Goal: Task Accomplishment & Management: Use online tool/utility

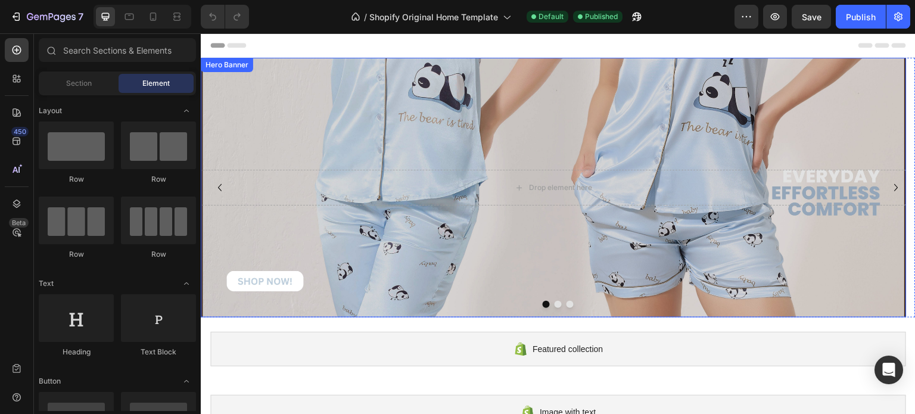
click at [745, 111] on div "Background Image" at bounding box center [554, 188] width 706 height 260
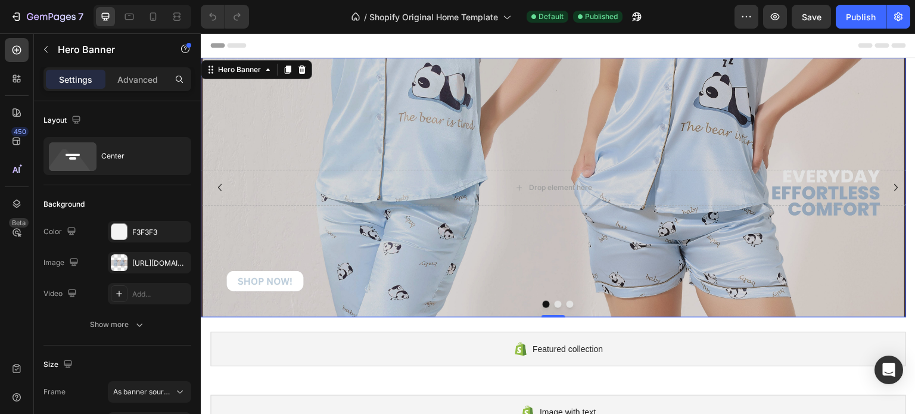
click at [269, 107] on div "Background Image" at bounding box center [554, 188] width 706 height 260
click at [228, 66] on div "Hero Banner" at bounding box center [240, 69] width 48 height 11
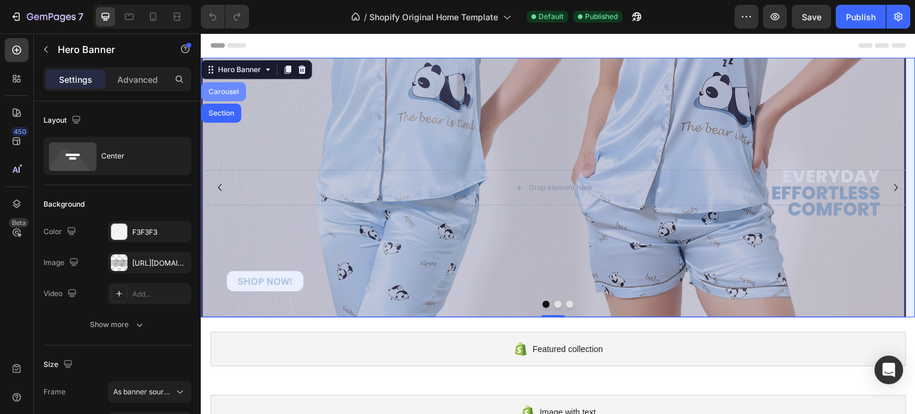
click at [227, 89] on div "Carousel" at bounding box center [223, 91] width 35 height 7
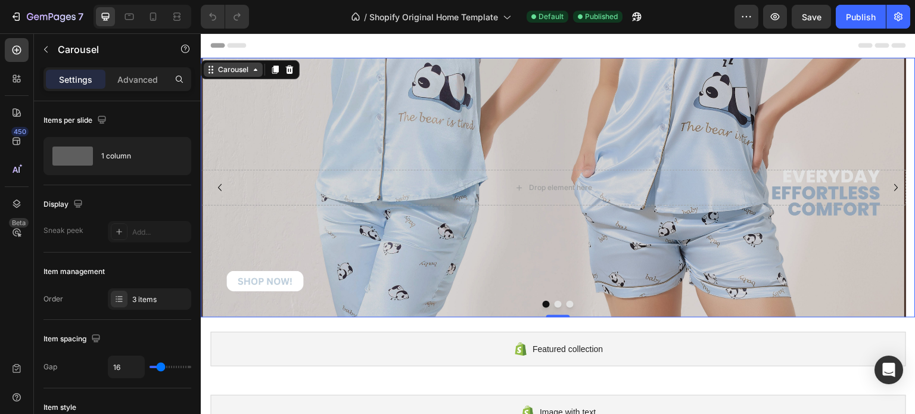
click at [253, 71] on icon at bounding box center [256, 70] width 10 height 10
click at [247, 72] on div "Carousel" at bounding box center [233, 69] width 35 height 11
click at [889, 183] on icon "Carousel Next Arrow" at bounding box center [896, 188] width 14 height 14
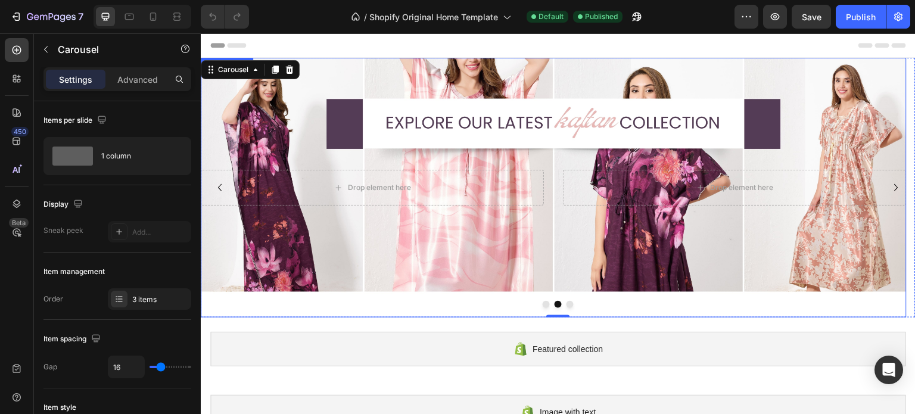
click at [872, 111] on div "Background Image" at bounding box center [554, 188] width 706 height 260
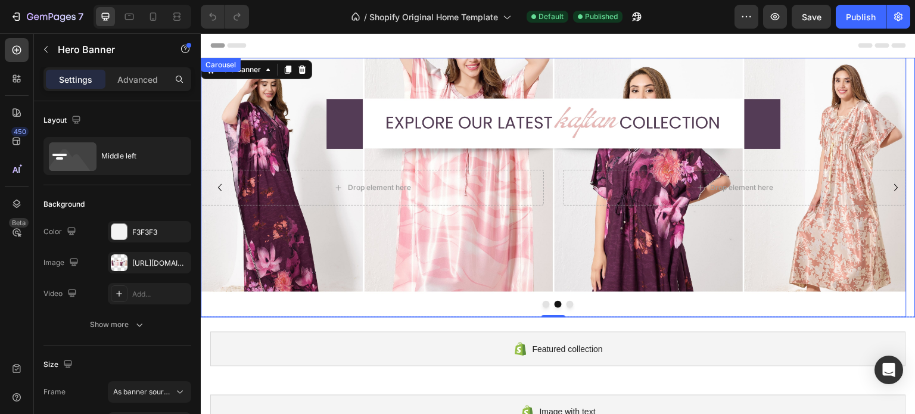
click at [221, 188] on icon "Carousel Back Arrow" at bounding box center [220, 188] width 14 height 14
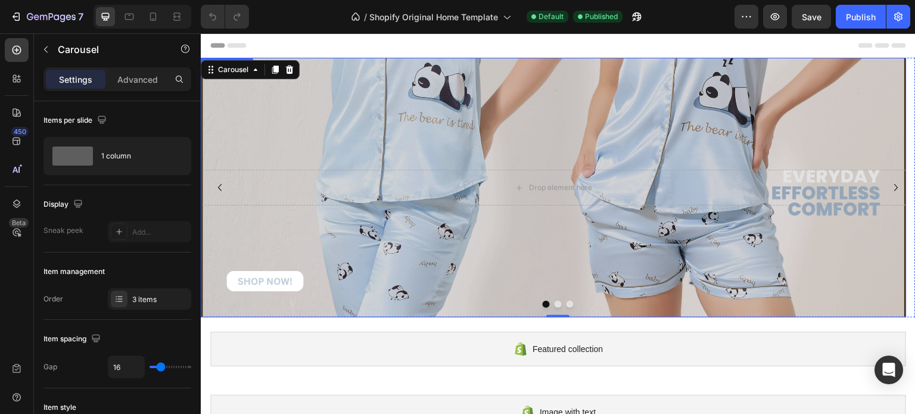
click at [219, 104] on div "Background Image" at bounding box center [554, 188] width 706 height 260
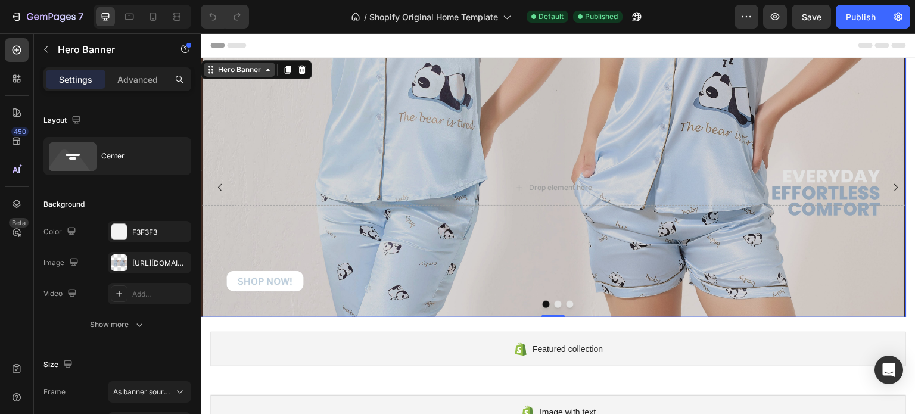
click at [252, 71] on div "Hero Banner" at bounding box center [240, 69] width 48 height 11
click at [252, 72] on div "Hero Banner" at bounding box center [240, 69] width 48 height 11
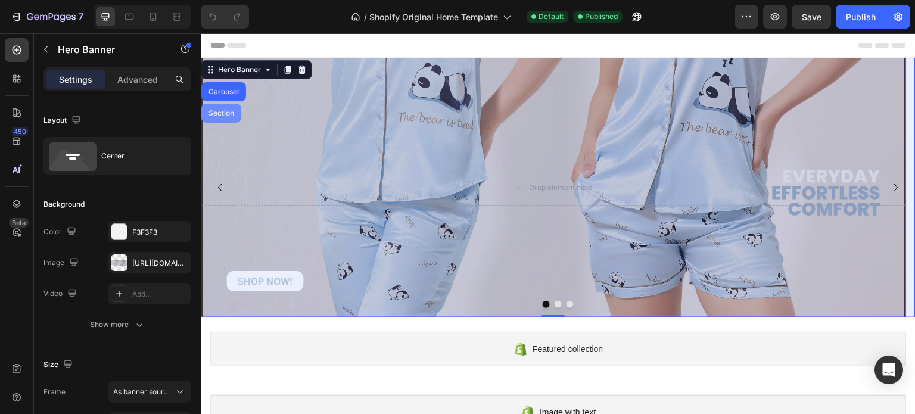
drag, startPoint x: 229, startPoint y: 89, endPoint x: 238, endPoint y: 92, distance: 10.2
click at [229, 88] on div "Carousel" at bounding box center [223, 91] width 35 height 7
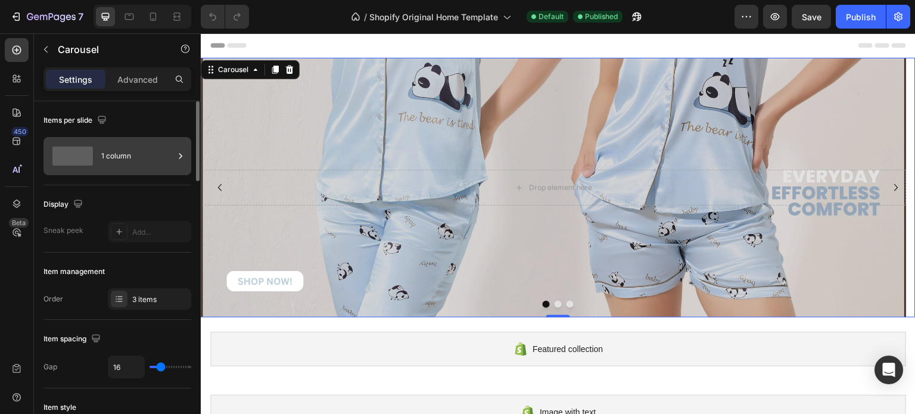
click at [124, 158] on div "1 column" at bounding box center [137, 155] width 73 height 27
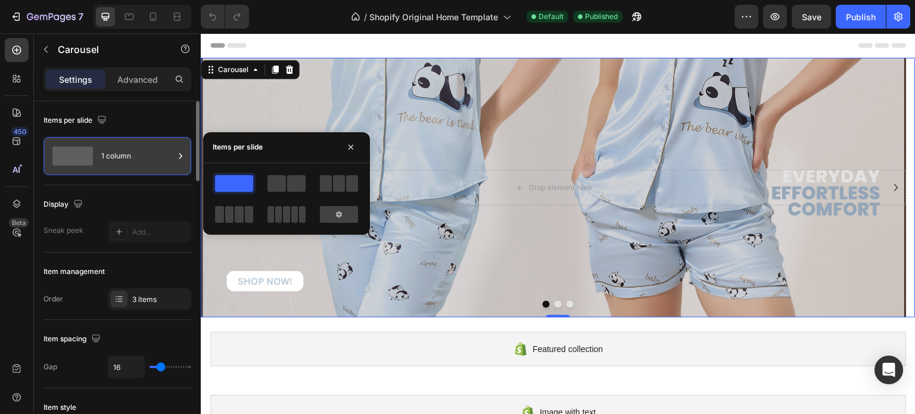
click at [124, 159] on div "1 column" at bounding box center [137, 155] width 73 height 27
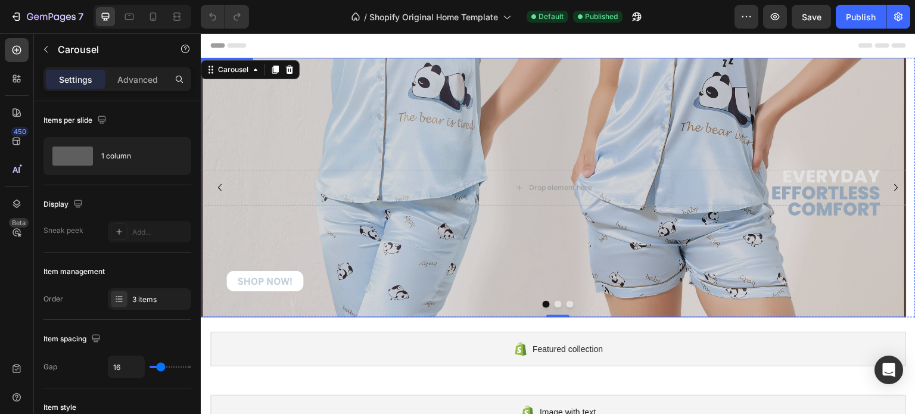
click at [769, 117] on div "Background Image" at bounding box center [554, 188] width 706 height 260
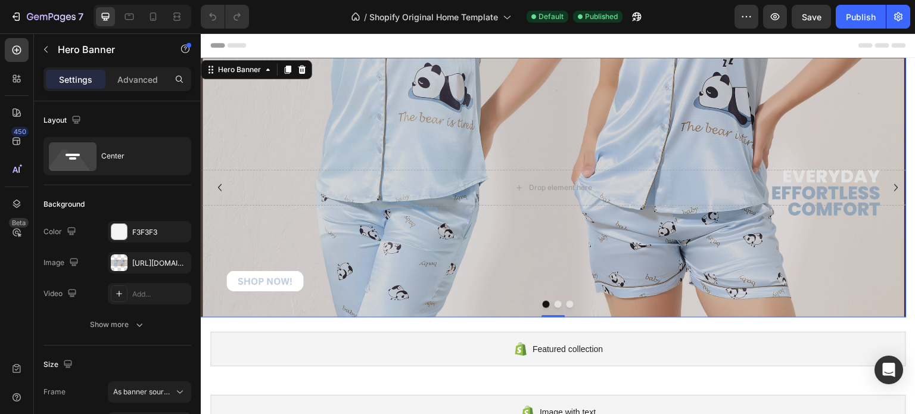
click at [769, 117] on div "Background Image" at bounding box center [554, 188] width 706 height 260
click at [889, 184] on icon "Carousel Next Arrow" at bounding box center [896, 188] width 14 height 14
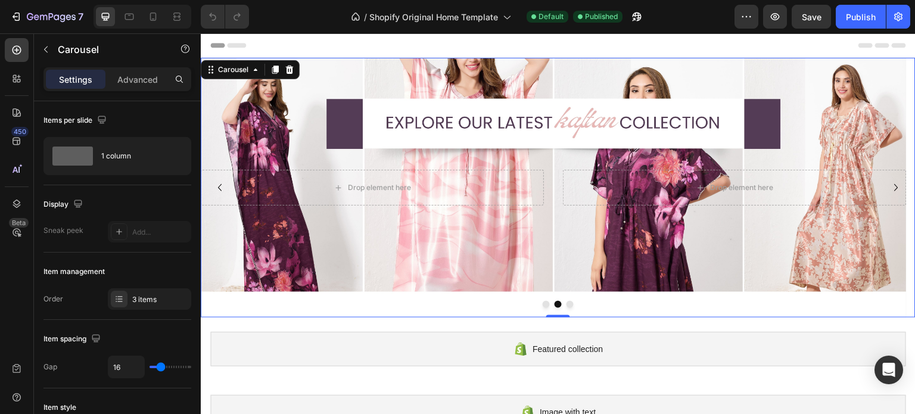
click at [567, 306] on button "Dot" at bounding box center [570, 304] width 7 height 7
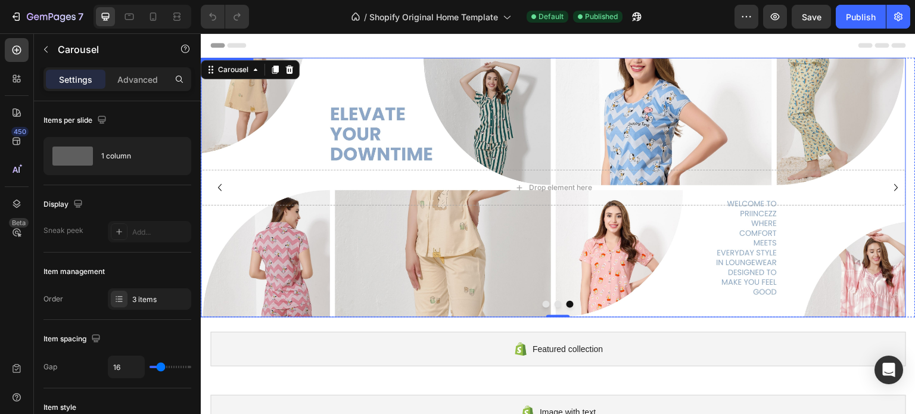
click at [547, 284] on div "Background Image" at bounding box center [554, 188] width 706 height 260
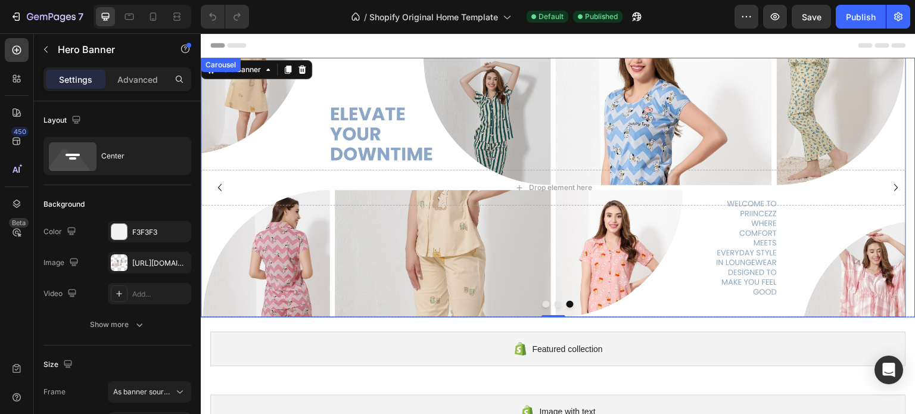
click at [555, 305] on button "Dot" at bounding box center [558, 304] width 7 height 7
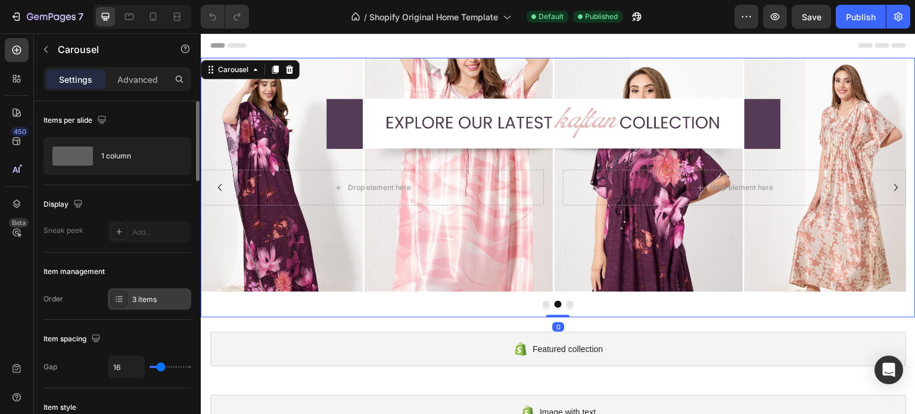
click at [111, 303] on div at bounding box center [119, 299] width 17 height 17
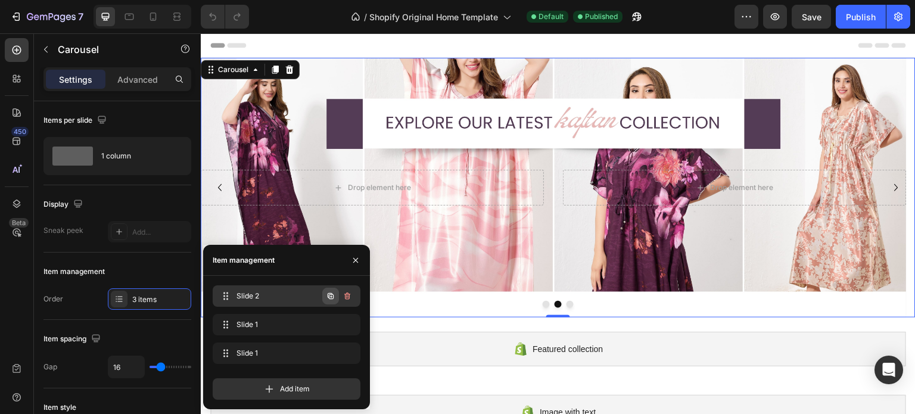
click at [326, 296] on icon "button" at bounding box center [331, 296] width 10 height 10
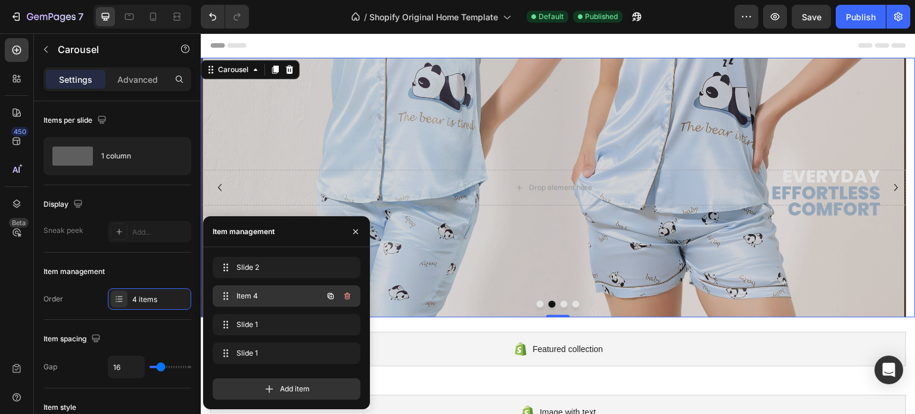
click at [260, 293] on span "Item 4" at bounding box center [270, 296] width 67 height 11
drag, startPoint x: 259, startPoint y: 297, endPoint x: 210, endPoint y: 262, distance: 60.7
click at [531, 305] on div at bounding box center [558, 304] width 715 height 7
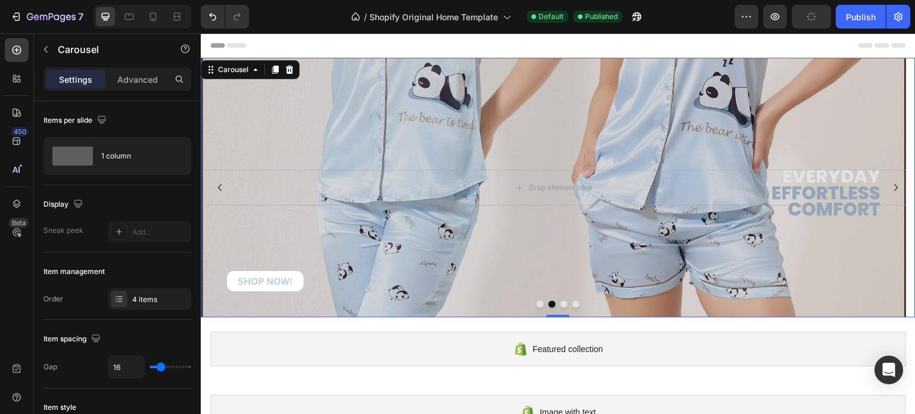
click at [537, 304] on button "Dot" at bounding box center [540, 304] width 7 height 7
click at [129, 293] on div "4 items" at bounding box center [149, 298] width 83 height 21
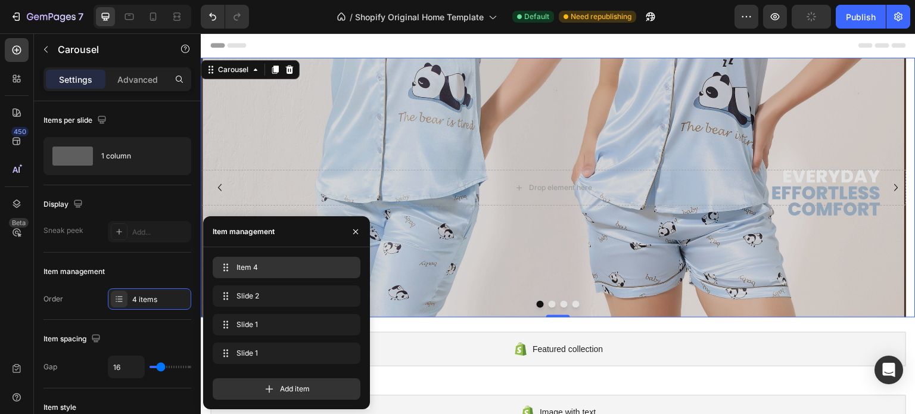
click at [238, 272] on span "Item 4" at bounding box center [284, 267] width 95 height 11
click at [222, 269] on icon at bounding box center [226, 268] width 10 height 10
click at [262, 267] on span "Item 4" at bounding box center [278, 267] width 88 height 11
click at [262, 267] on span "Item 4" at bounding box center [270, 267] width 67 height 11
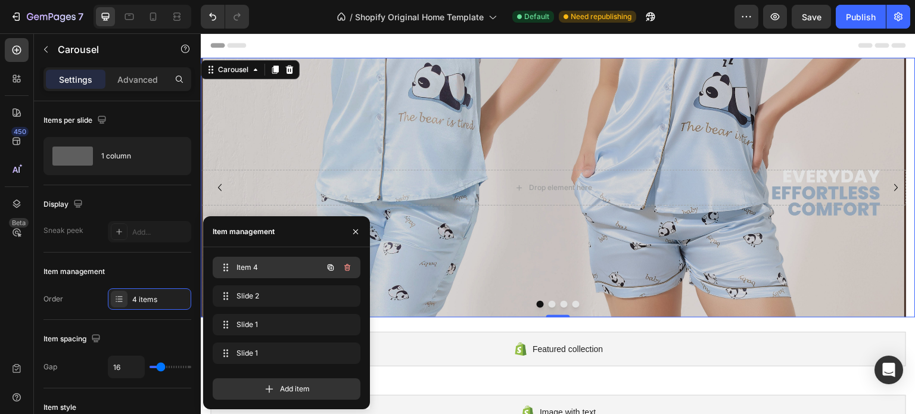
click at [262, 267] on span "Item 4" at bounding box center [270, 267] width 67 height 11
click at [262, 136] on div "Background Image" at bounding box center [554, 188] width 706 height 260
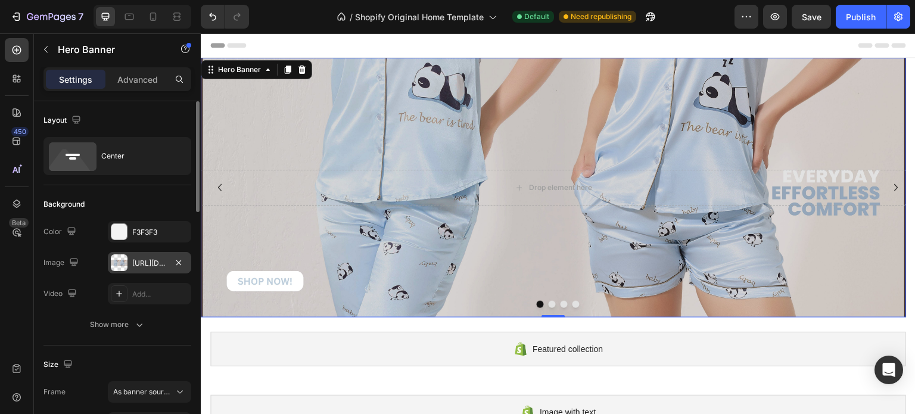
click at [139, 256] on div "[URL][DOMAIN_NAME]" at bounding box center [149, 262] width 83 height 21
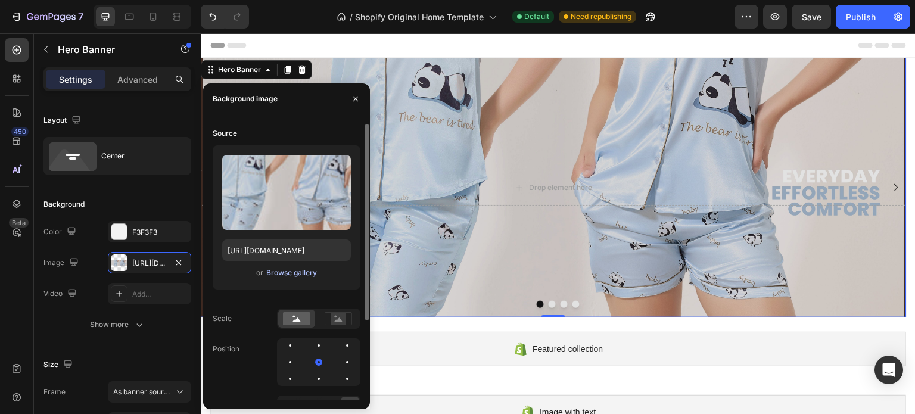
click at [281, 269] on div "Browse gallery" at bounding box center [291, 272] width 51 height 11
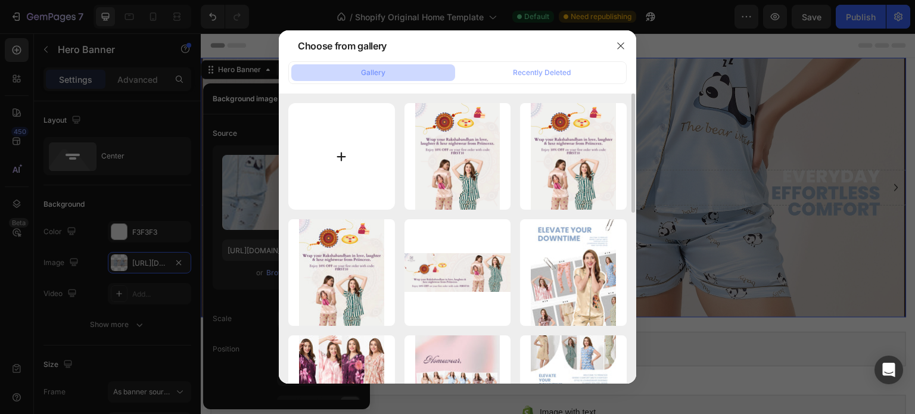
click at [346, 162] on input "file" at bounding box center [341, 156] width 107 height 107
type input "C:\fakepath\Banner-01.jpg"
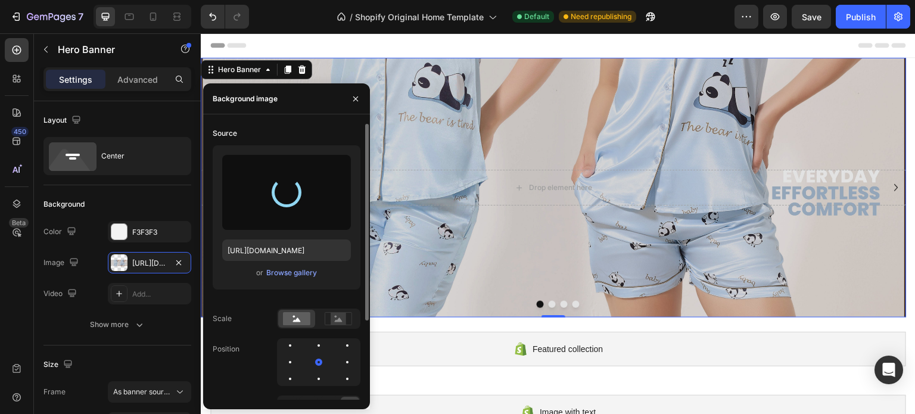
type input "[URL][DOMAIN_NAME]"
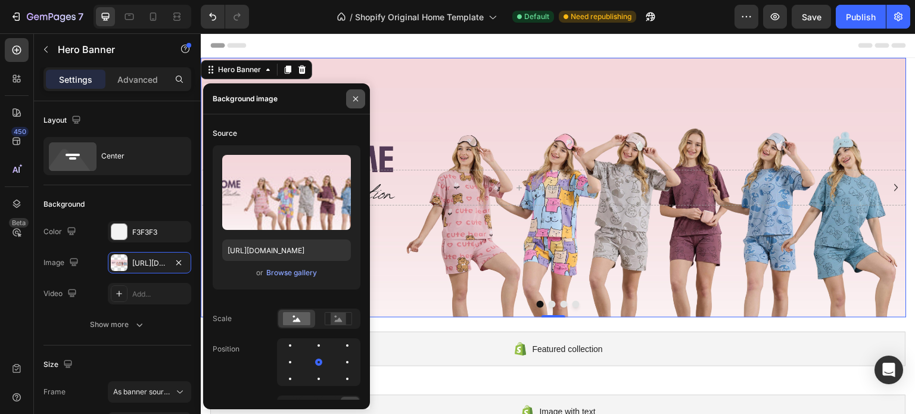
click at [356, 102] on icon "button" at bounding box center [356, 99] width 10 height 10
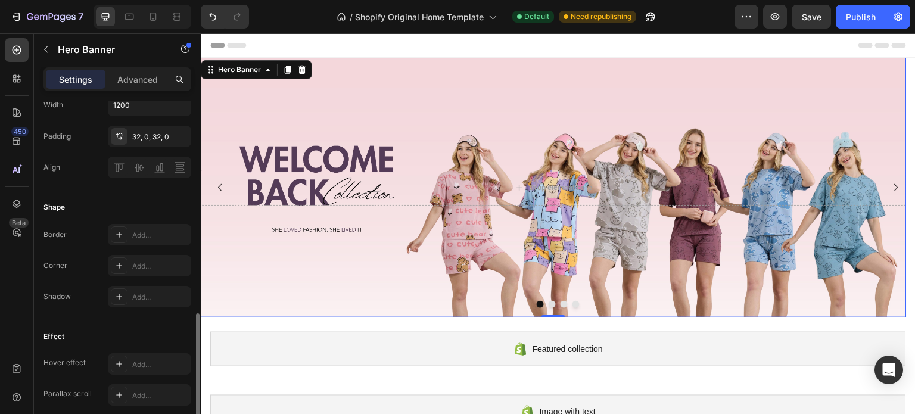
scroll to position [596, 0]
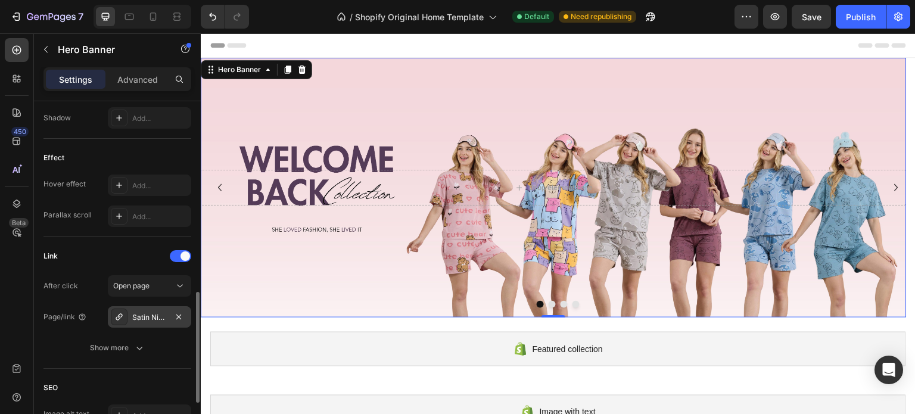
click at [145, 314] on div "Satin Nightsuits" at bounding box center [149, 317] width 35 height 11
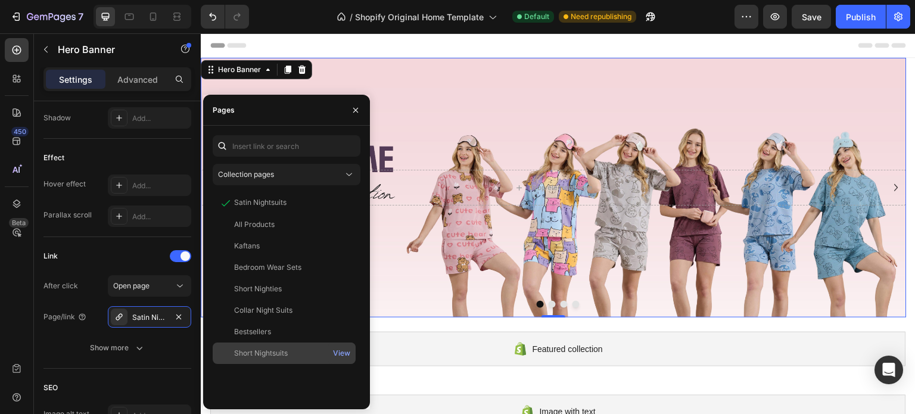
click at [260, 347] on div "Short Nightsuits View" at bounding box center [284, 353] width 143 height 21
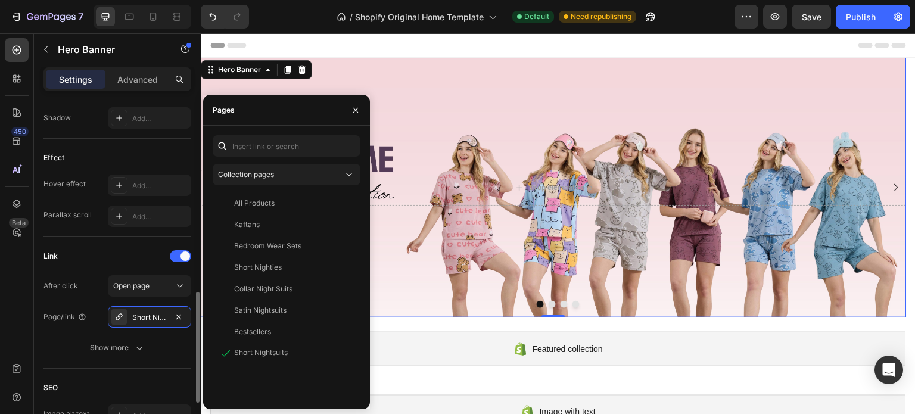
click at [120, 254] on div "Link" at bounding box center [117, 256] width 148 height 19
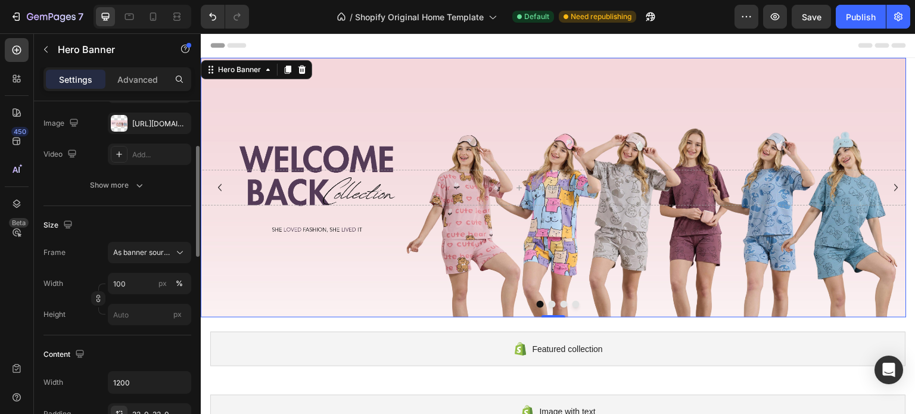
scroll to position [0, 0]
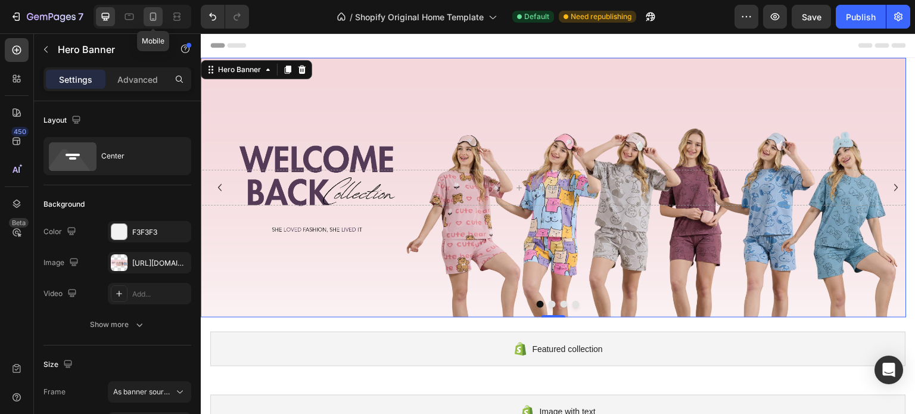
click at [155, 19] on icon at bounding box center [153, 17] width 7 height 8
type input "540"
type input "100%"
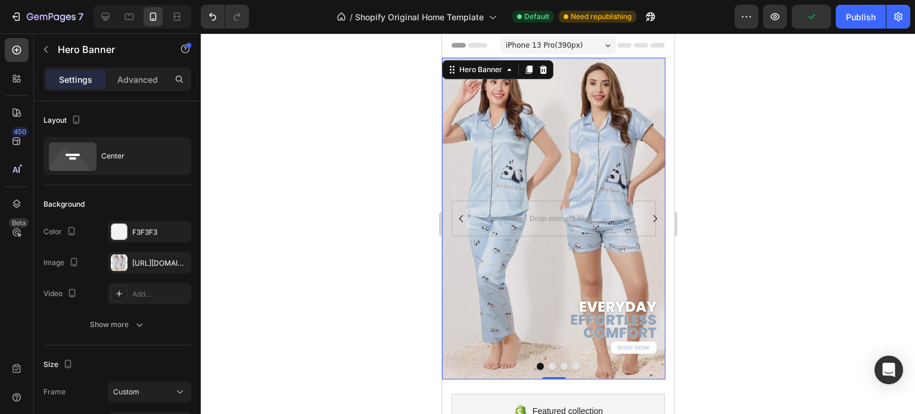
click at [502, 152] on div "Background Image" at bounding box center [552, 219] width 223 height 322
click at [125, 265] on div at bounding box center [119, 262] width 17 height 17
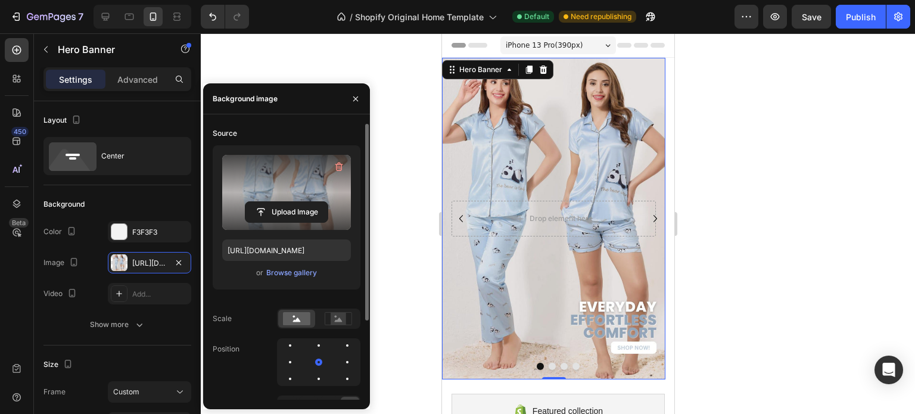
click at [242, 181] on label at bounding box center [286, 192] width 129 height 75
click at [245, 202] on input "file" at bounding box center [286, 212] width 82 height 20
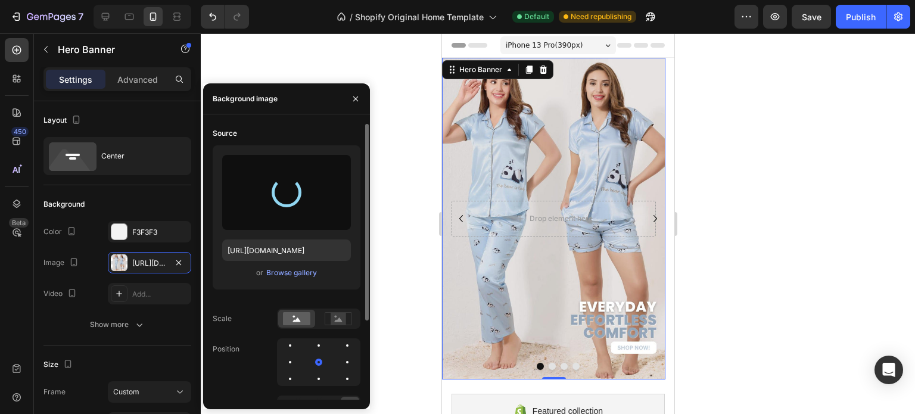
type input "[URL][DOMAIN_NAME]"
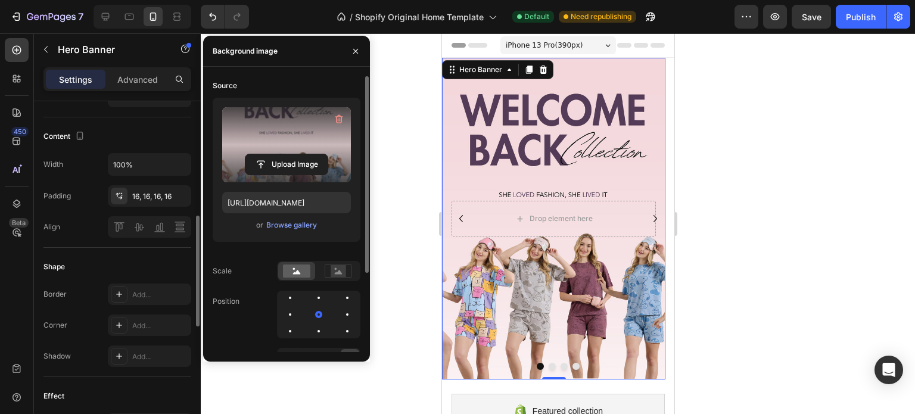
scroll to position [179, 0]
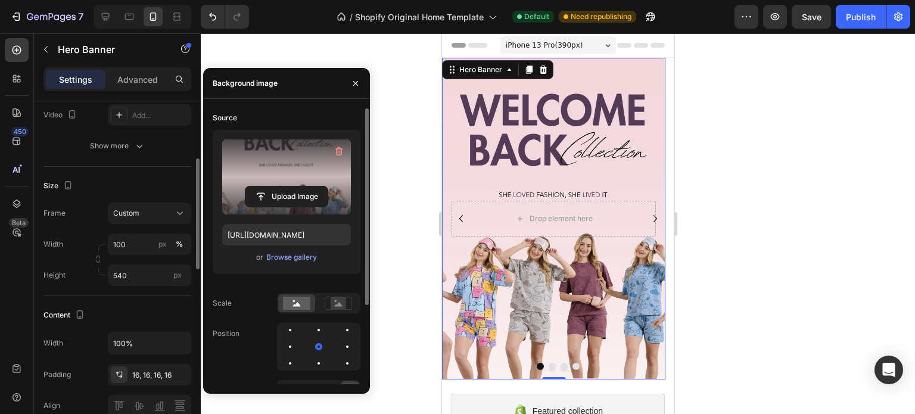
click at [359, 82] on icon "button" at bounding box center [356, 84] width 10 height 10
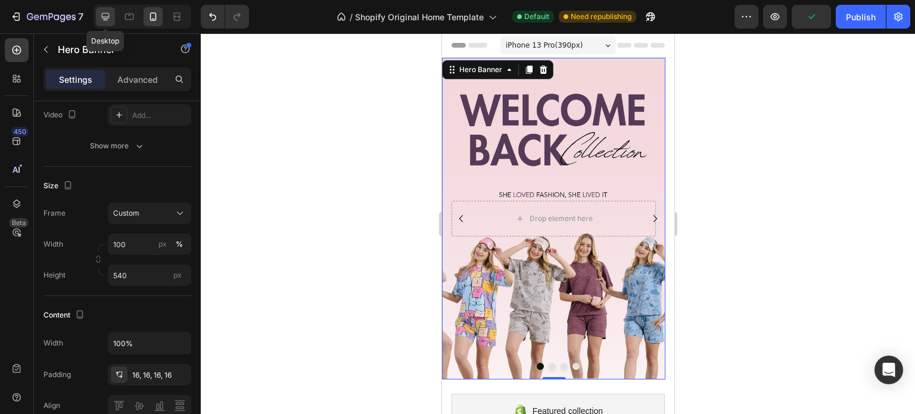
drag, startPoint x: 100, startPoint y: 15, endPoint x: 99, endPoint y: 67, distance: 52.4
click at [100, 15] on icon at bounding box center [105, 17] width 12 height 12
type input "1200"
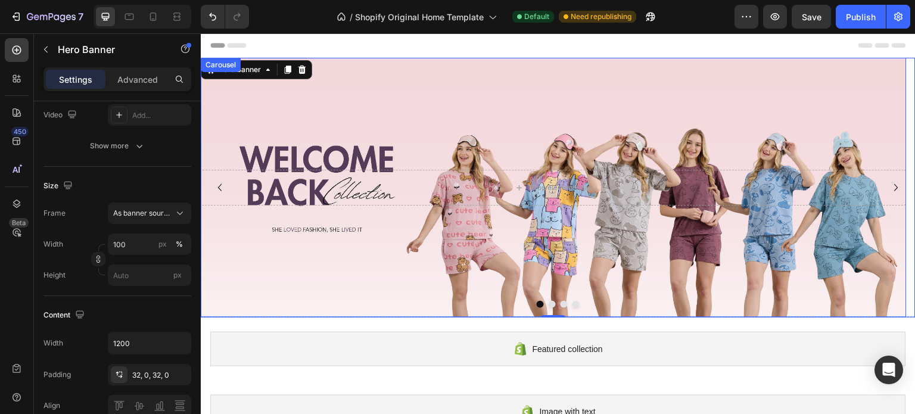
click at [889, 189] on icon "Carousel Next Arrow" at bounding box center [896, 188] width 14 height 14
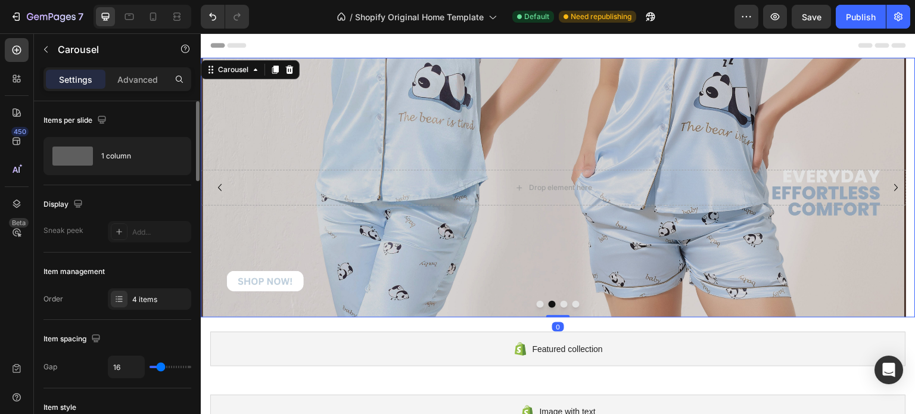
click at [889, 189] on icon "Carousel Next Arrow" at bounding box center [896, 188] width 14 height 14
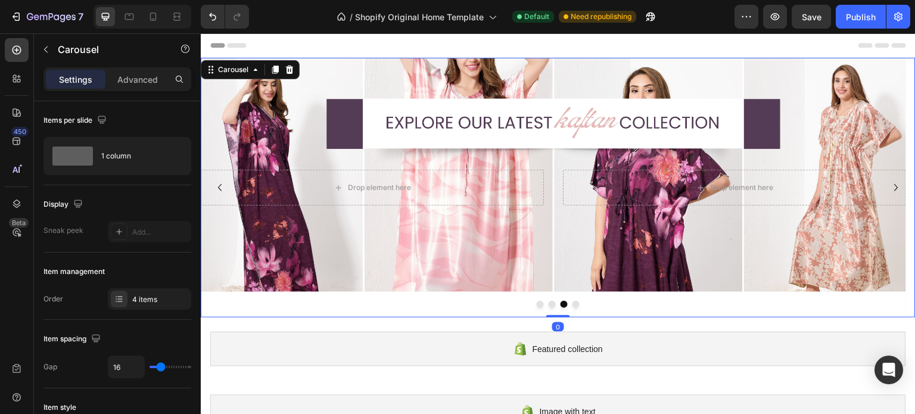
click at [889, 189] on icon "Carousel Next Arrow" at bounding box center [896, 188] width 14 height 14
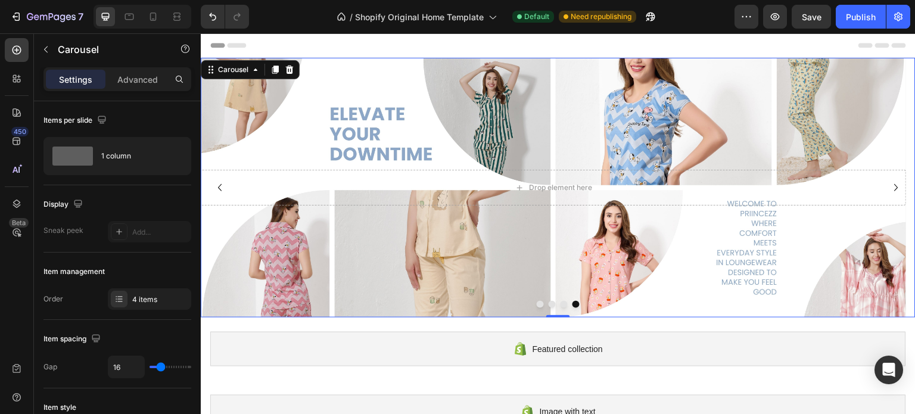
click at [889, 189] on icon "Carousel Next Arrow" at bounding box center [896, 188] width 14 height 14
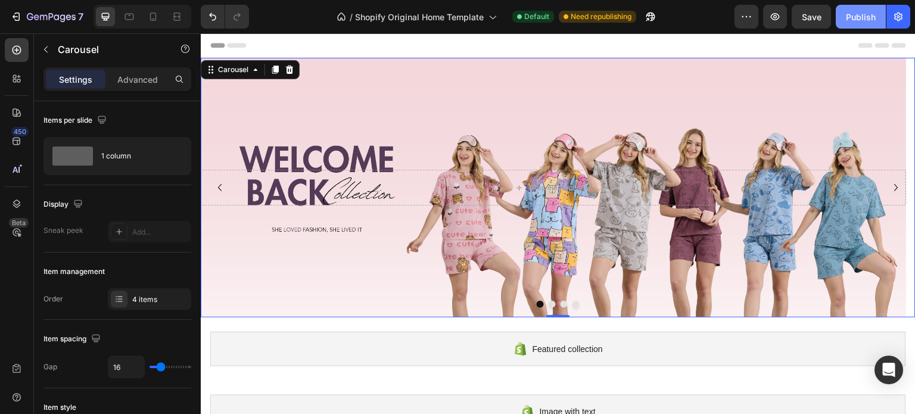
click at [855, 16] on div "Publish" at bounding box center [861, 17] width 30 height 13
